Goal: Check status: Check status

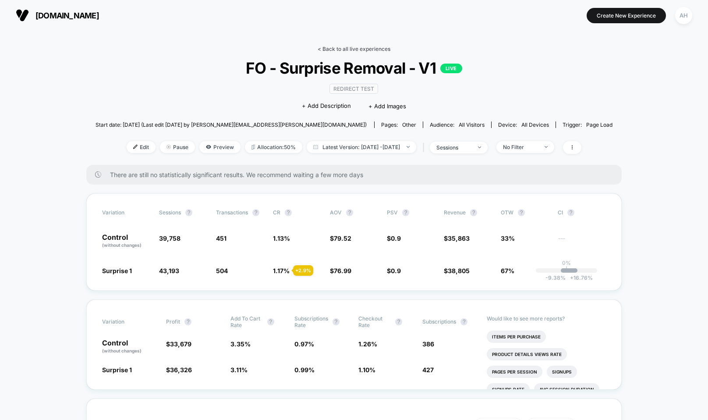
click at [339, 48] on link "< Back to all live experiences" at bounding box center [354, 49] width 73 height 7
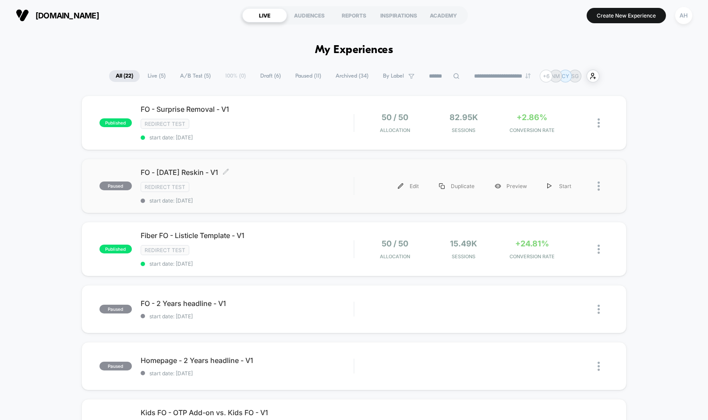
click at [304, 187] on div "Redirect Test" at bounding box center [247, 187] width 213 height 10
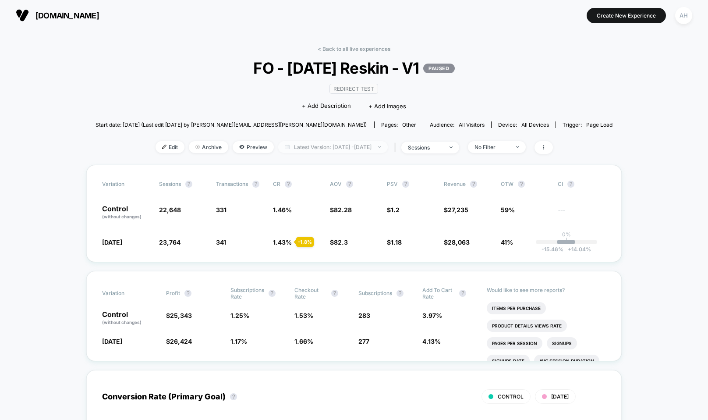
click at [360, 152] on span "Latest Version: [DATE] - [DATE]" at bounding box center [333, 147] width 110 height 12
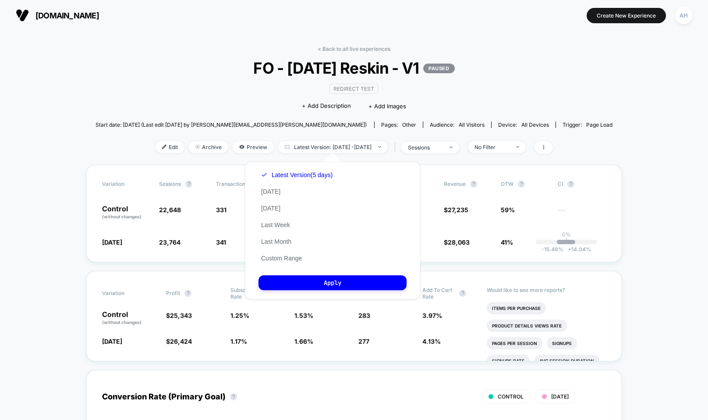
click at [286, 264] on div "Latest Version (5 days) [DATE] [DATE] Last Week Last Month Custom Range" at bounding box center [297, 217] width 77 height 100
click at [287, 259] on button "Custom Range" at bounding box center [282, 258] width 46 height 8
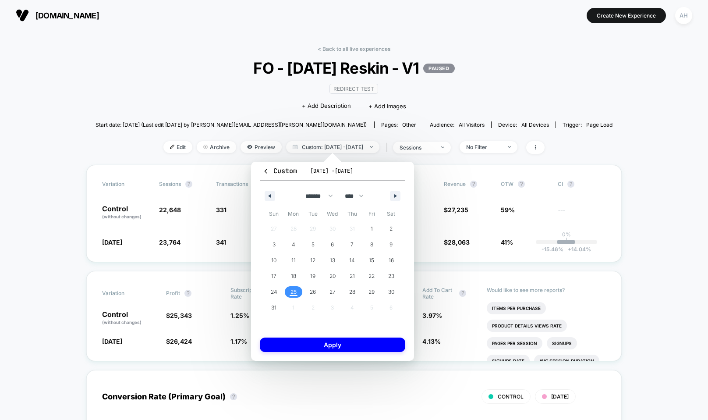
click at [299, 294] on span "25" at bounding box center [294, 291] width 20 height 11
click at [298, 292] on span "25" at bounding box center [294, 291] width 20 height 11
click at [322, 348] on button "Apply" at bounding box center [332, 344] width 145 height 14
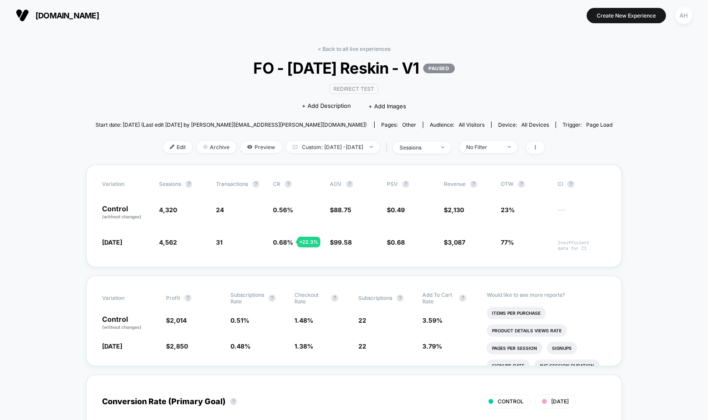
click at [153, 107] on div "< Back to all live experiences FO - [DATE] Reskin - V1 PAUSED Redirect Test Cli…" at bounding box center [354, 105] width 517 height 119
